Goal: Browse casually: Explore the website without a specific task or goal

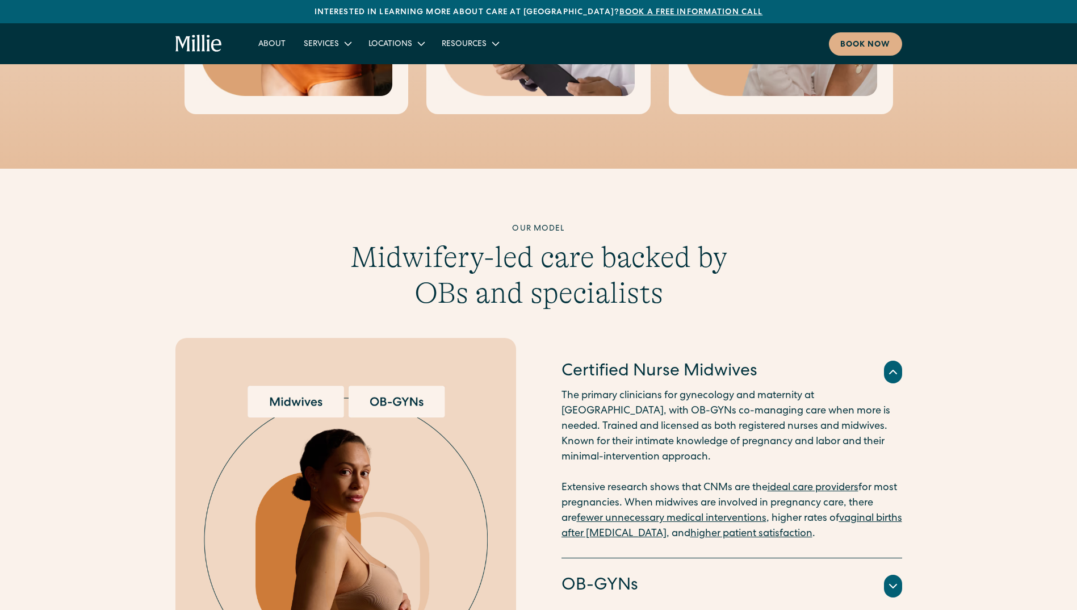
scroll to position [1079, 0]
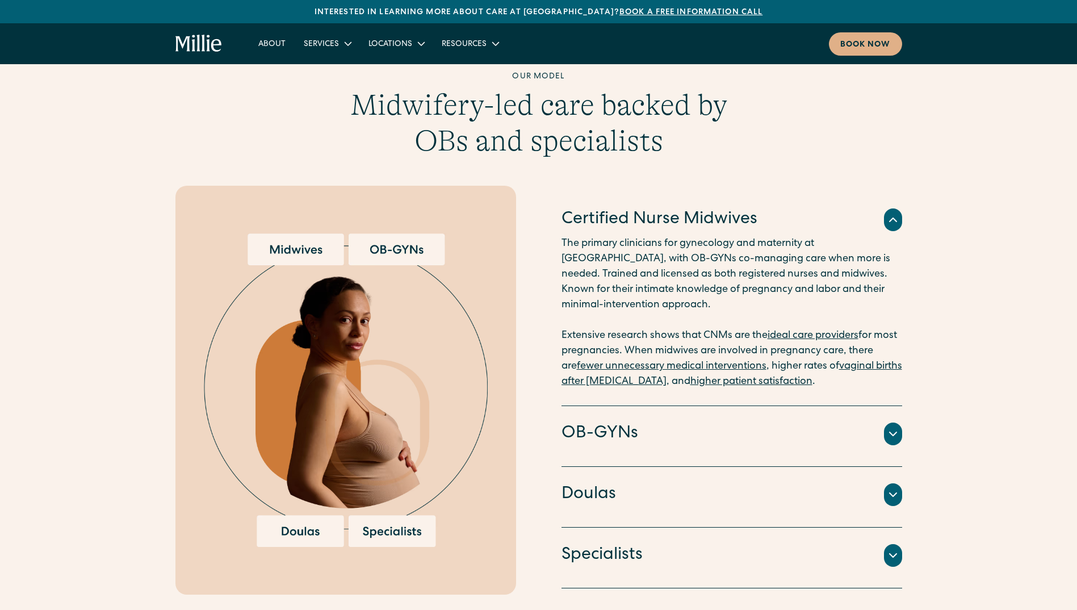
click at [300, 233] on img at bounding box center [346, 389] width 284 height 313
click at [387, 242] on img at bounding box center [346, 389] width 284 height 313
click at [312, 517] on img at bounding box center [346, 389] width 284 height 313
click at [380, 517] on img at bounding box center [346, 389] width 284 height 313
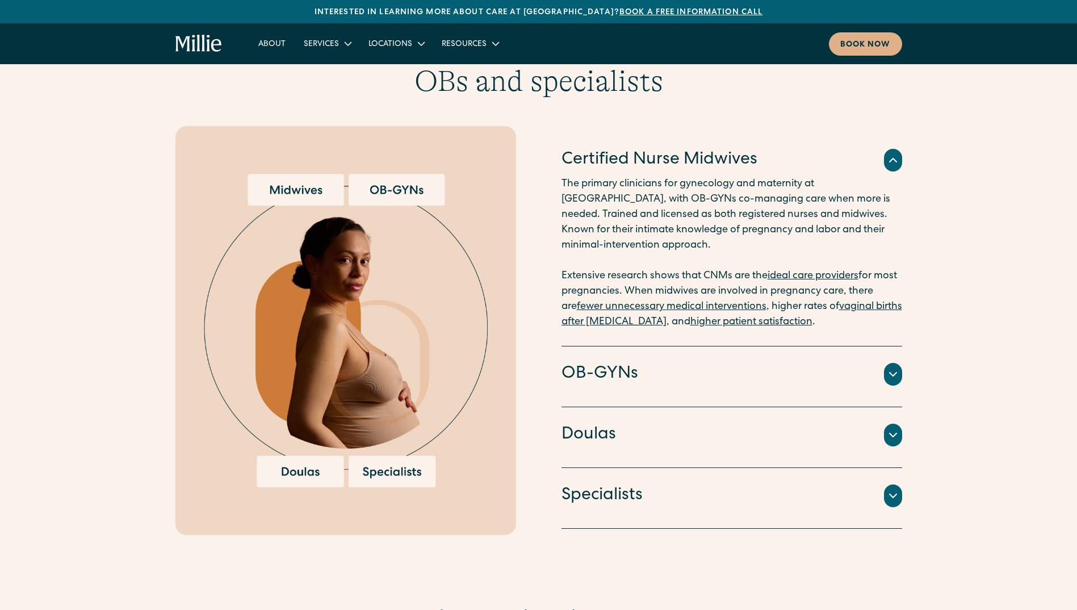
scroll to position [1249, 0]
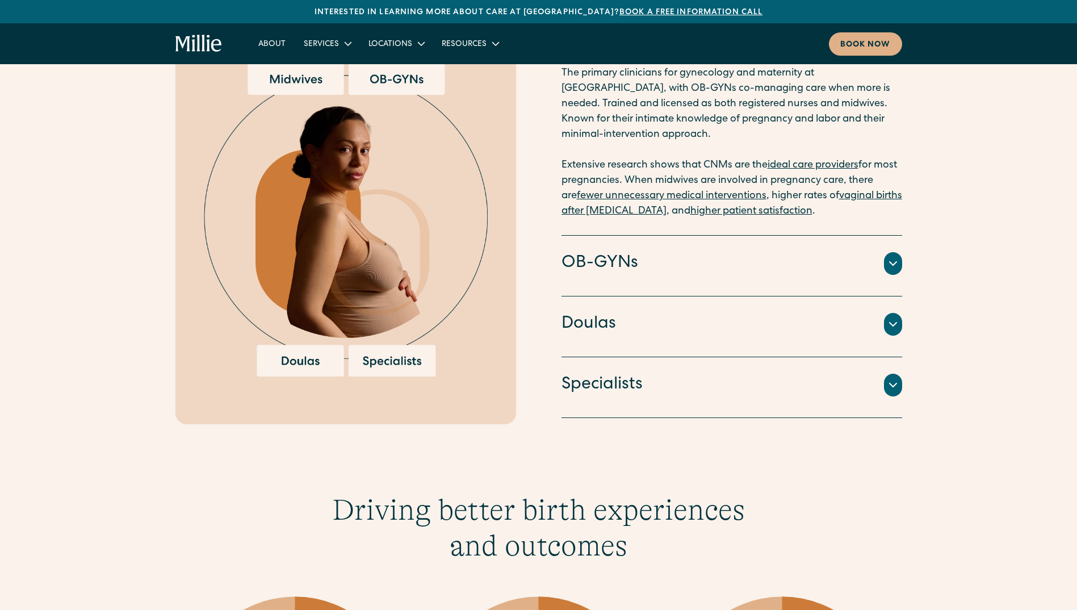
click at [894, 257] on icon at bounding box center [893, 264] width 14 height 14
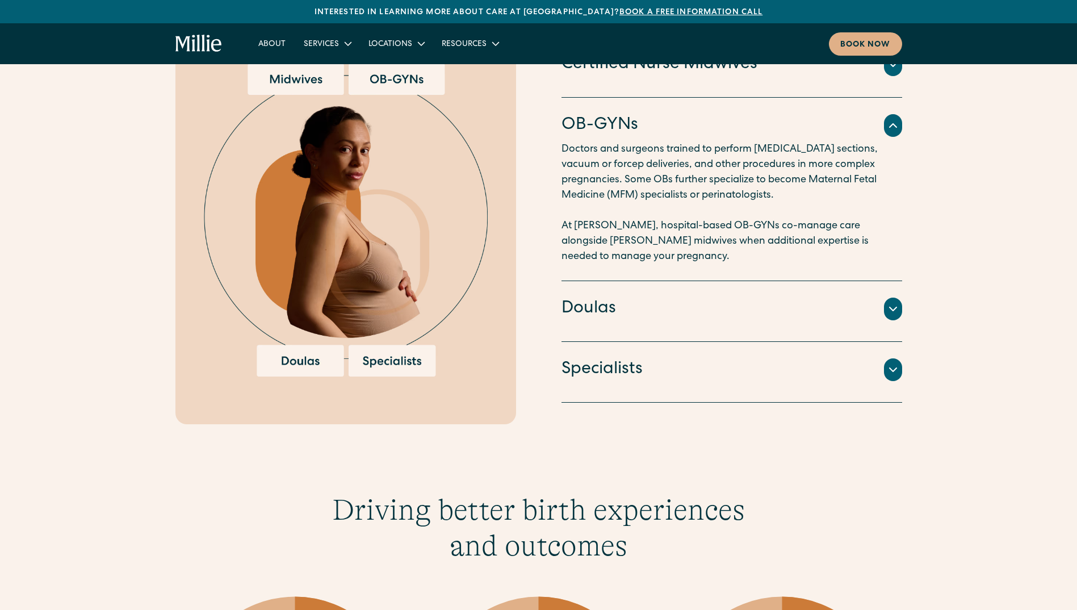
click at [891, 302] on icon at bounding box center [893, 309] width 14 height 14
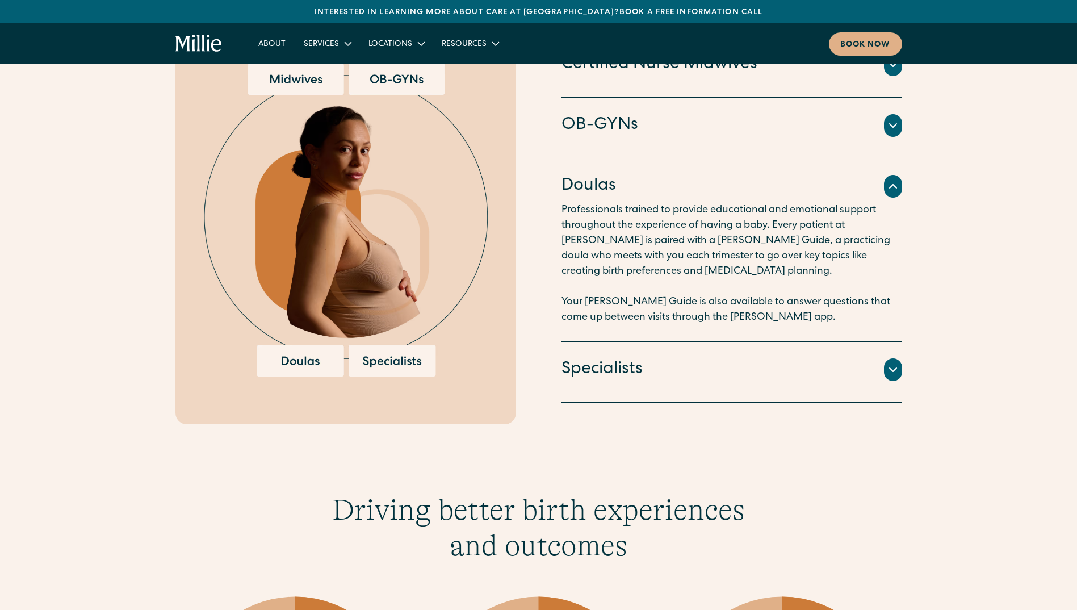
click at [893, 363] on icon at bounding box center [893, 370] width 14 height 14
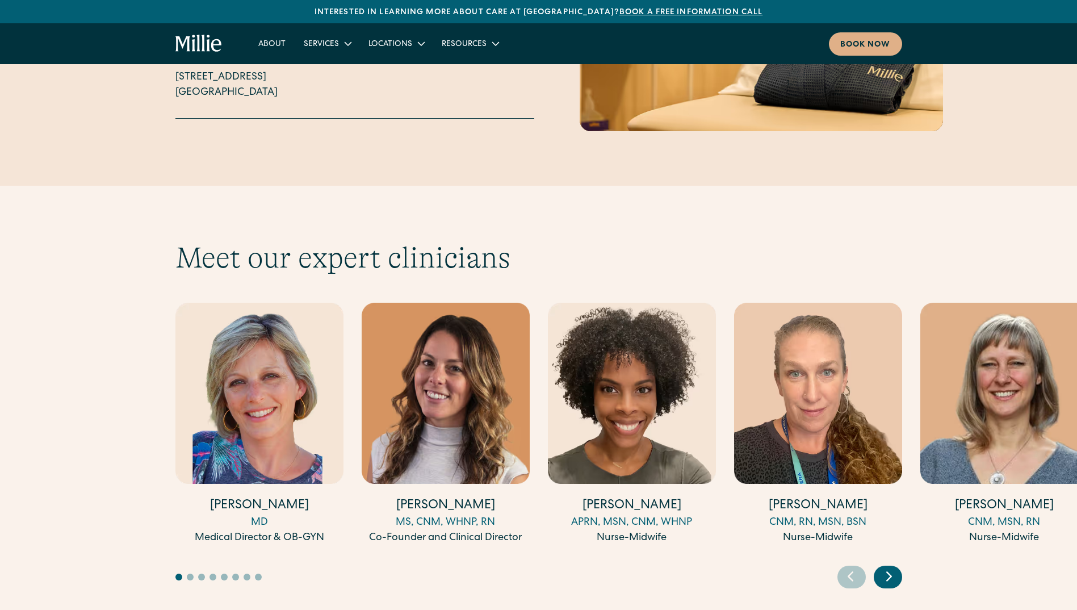
scroll to position [3009, 0]
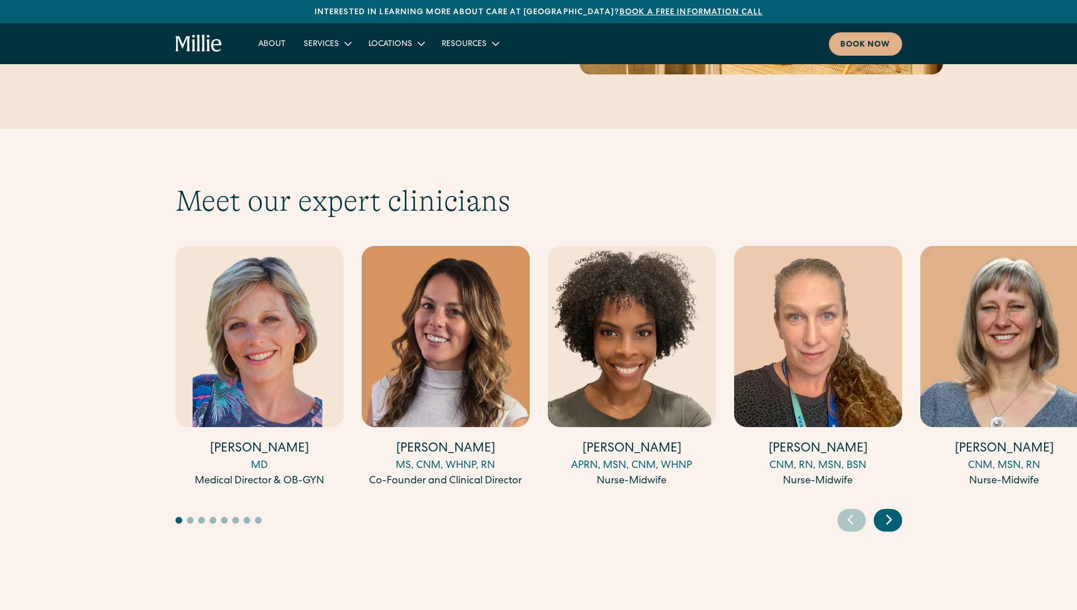
click at [882, 510] on icon "Next slide" at bounding box center [889, 519] width 17 height 18
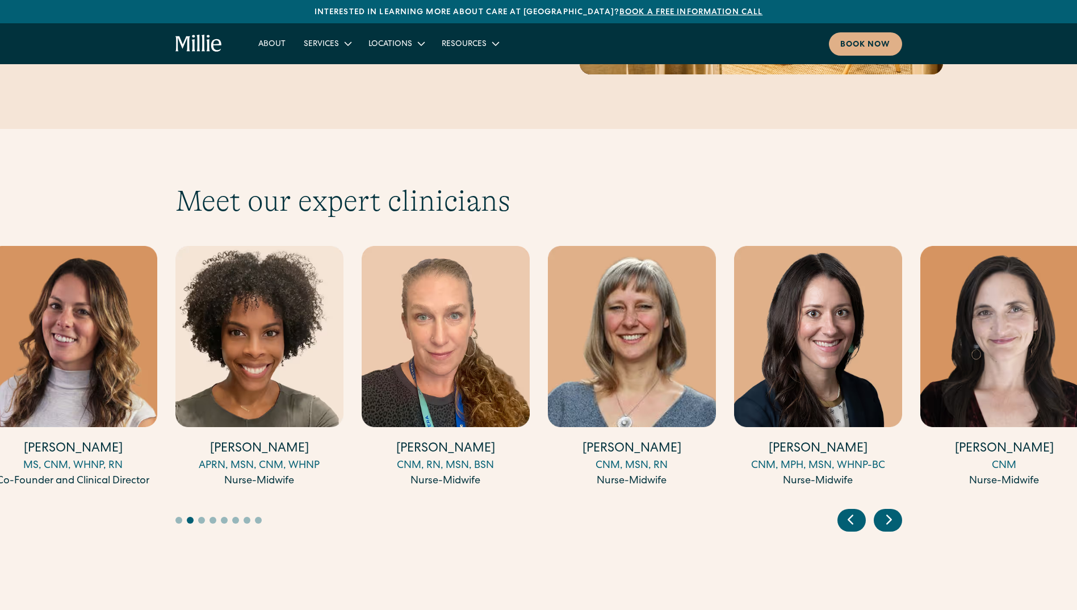
click at [882, 510] on icon "Next slide" at bounding box center [889, 519] width 17 height 18
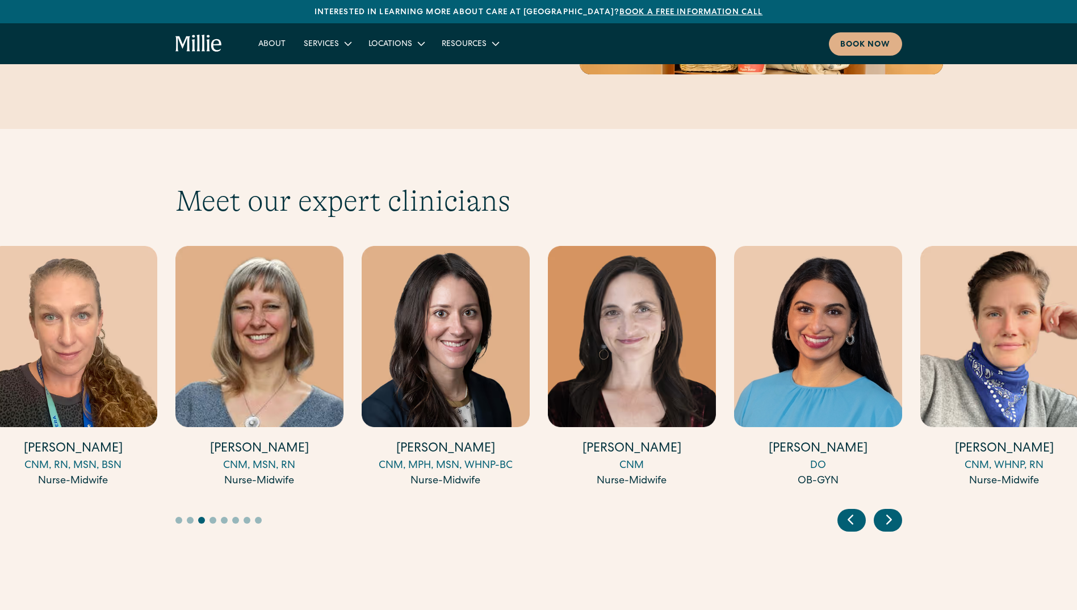
click at [882, 510] on icon "Next slide" at bounding box center [889, 519] width 17 height 18
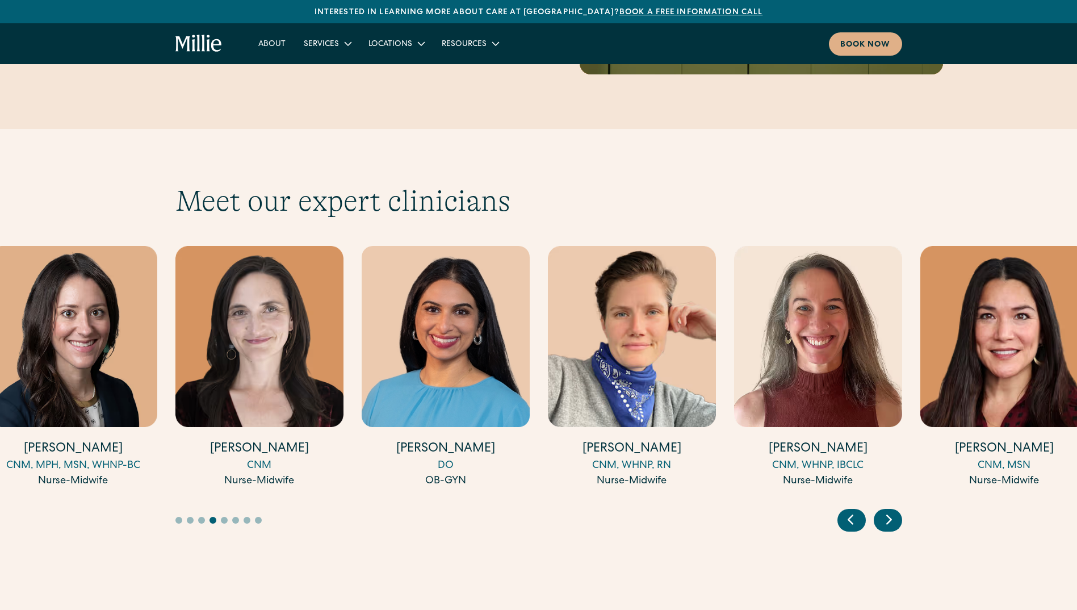
click at [878, 509] on div "Next slide" at bounding box center [888, 520] width 28 height 23
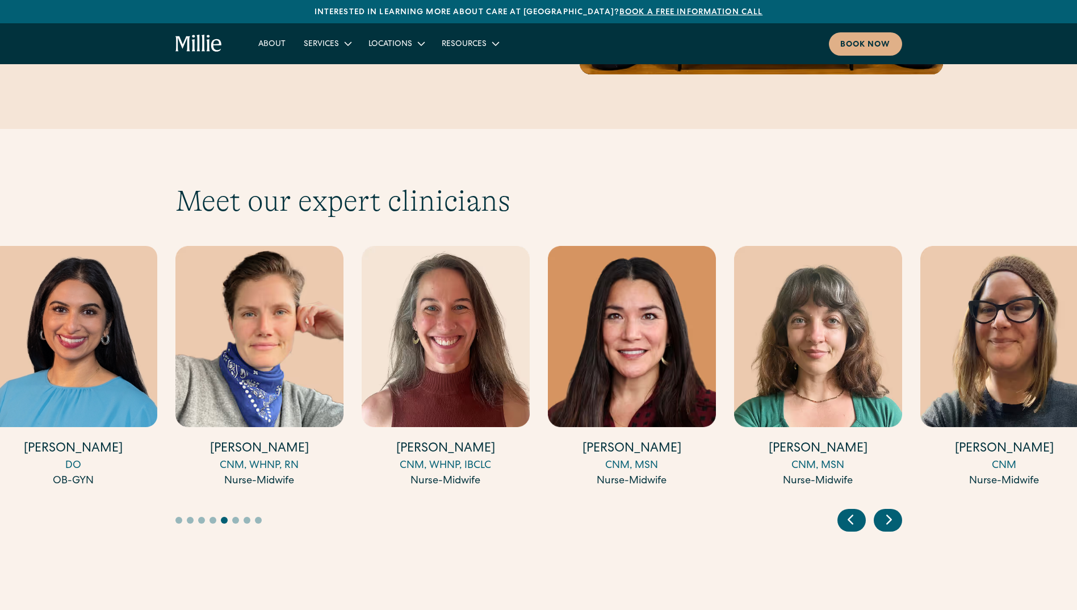
click at [878, 509] on div "Next slide" at bounding box center [888, 520] width 28 height 23
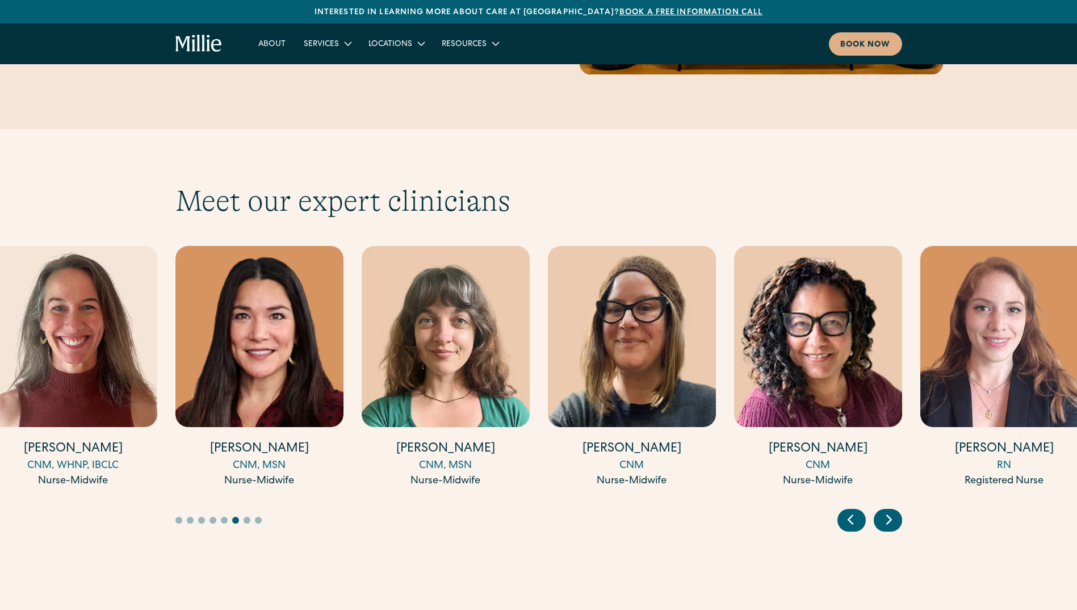
click at [878, 509] on div "Next slide" at bounding box center [888, 520] width 28 height 23
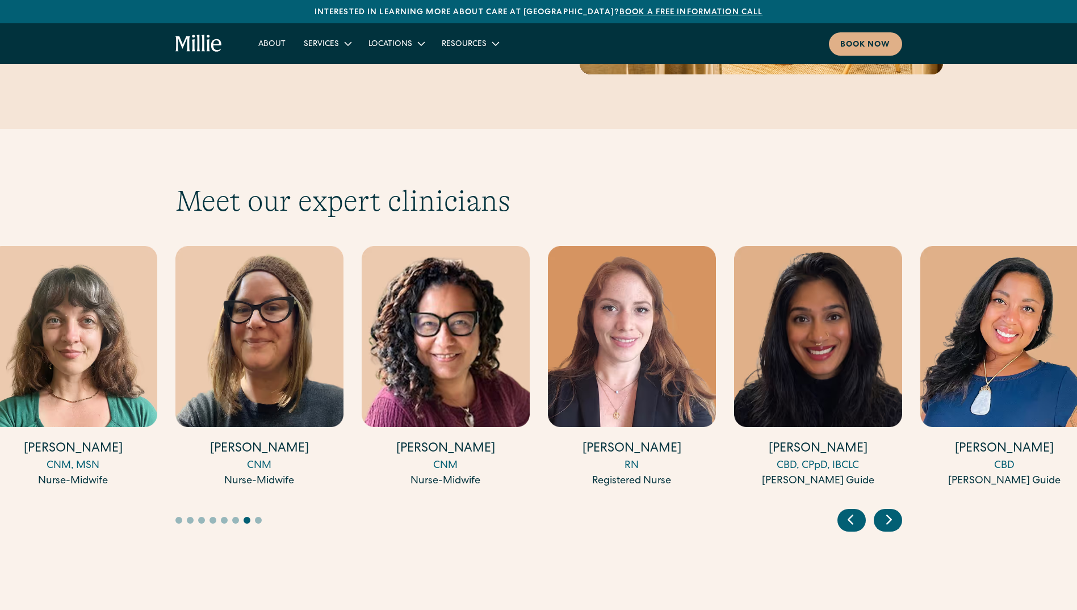
click at [887, 510] on icon "Next slide" at bounding box center [889, 519] width 17 height 18
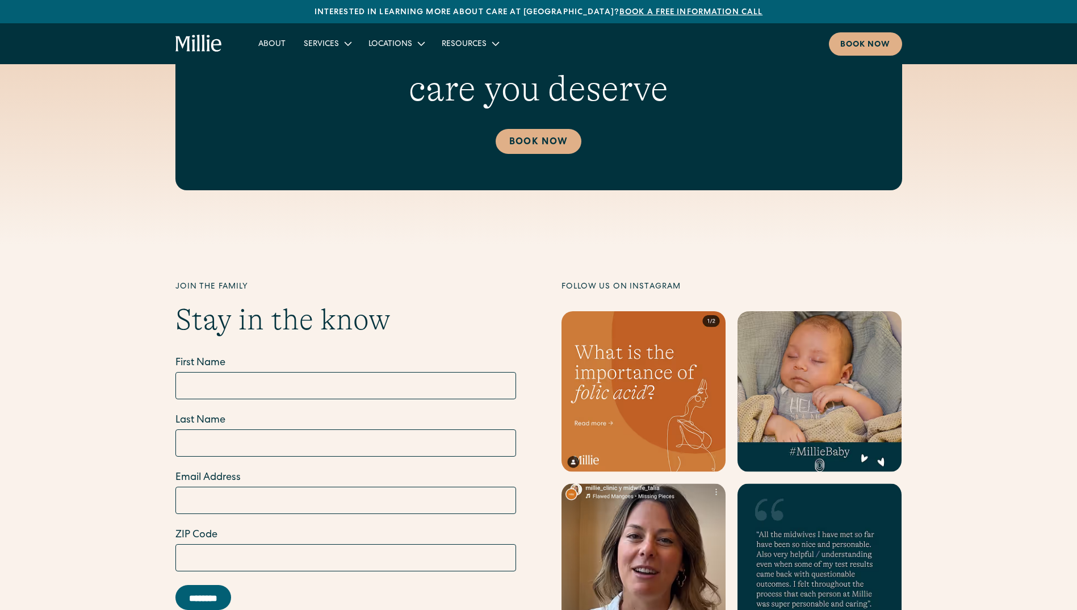
scroll to position [4031, 0]
